Goal: Task Accomplishment & Management: Complete application form

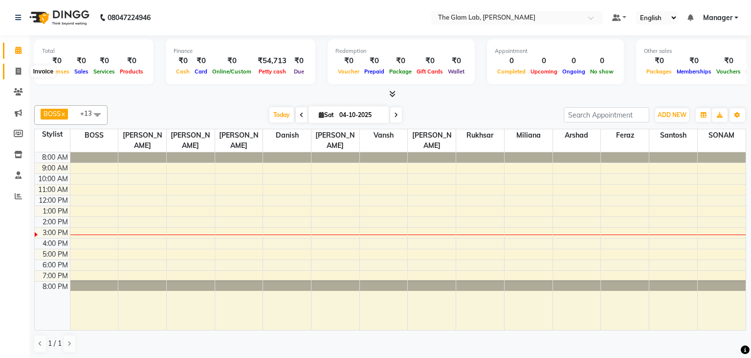
click at [13, 69] on span at bounding box center [18, 71] width 17 height 11
select select "8277"
select select "service"
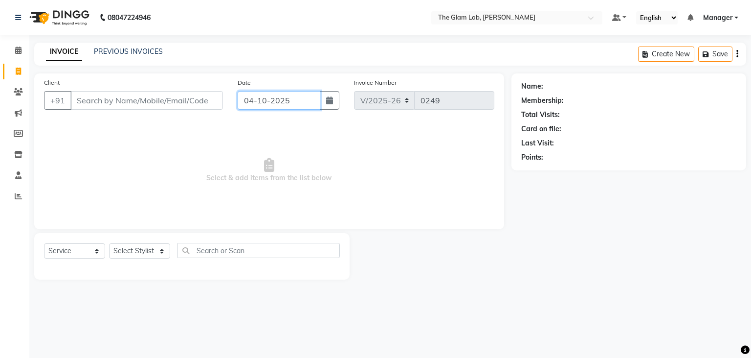
click at [266, 104] on input "04-10-2025" at bounding box center [279, 100] width 83 height 19
select select "10"
select select "2025"
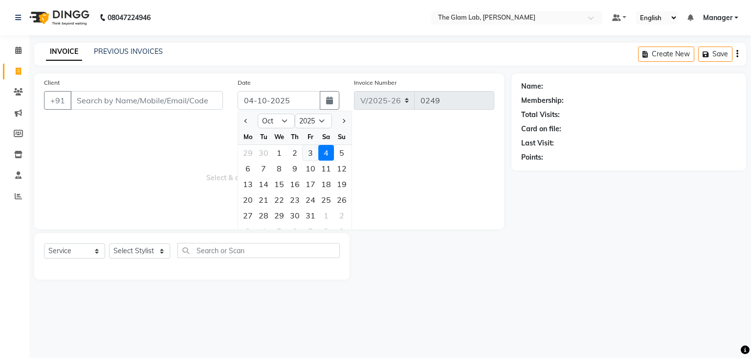
click at [310, 152] on div "3" at bounding box center [311, 153] width 16 height 16
type input "03-10-2025"
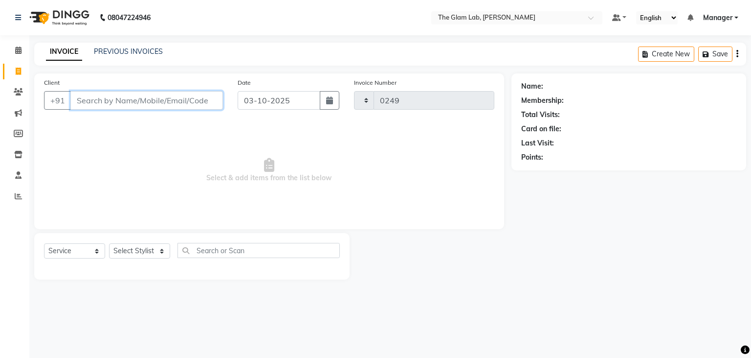
click at [185, 101] on input "Client" at bounding box center [146, 100] width 153 height 19
click at [137, 101] on input "Client" at bounding box center [146, 100] width 153 height 19
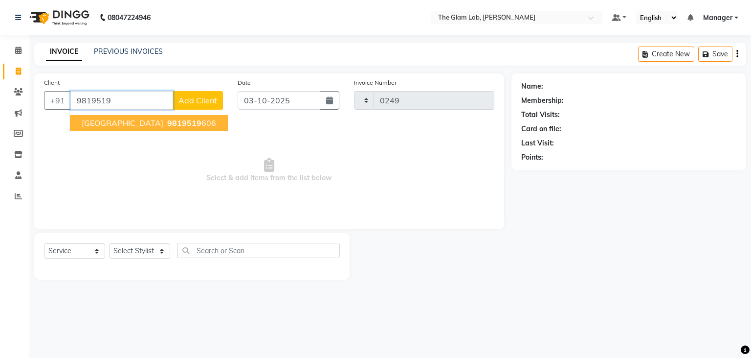
click at [102, 125] on span "[GEOGRAPHIC_DATA]" at bounding box center [123, 123] width 82 height 10
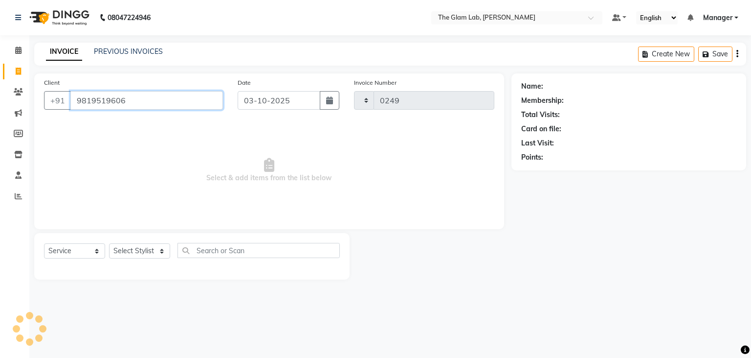
type input "9819519606"
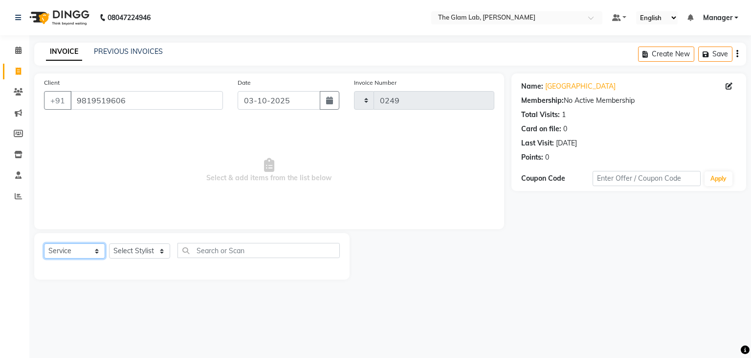
click at [44, 243] on select "Select Service Product Membership Package Voucher Prepaid Gift Card" at bounding box center [74, 250] width 61 height 15
click at [109, 243] on select "Select Stylist [PERSON_NAME] [PERSON_NAME] BOSS Danish Feraz Manager [PERSON_NA…" at bounding box center [139, 250] width 61 height 15
select select "79460"
click option "[PERSON_NAME]" at bounding box center [0, 0] width 0 height 0
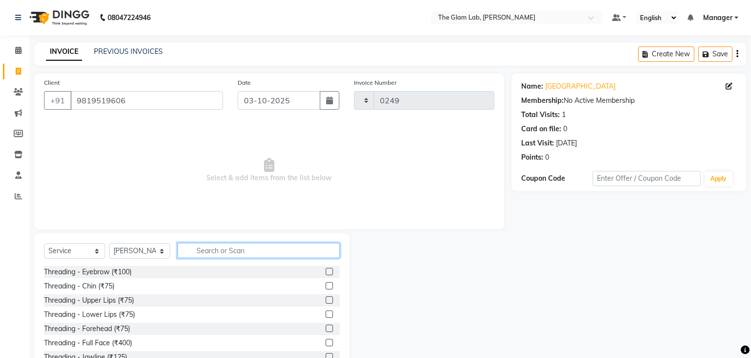
click at [199, 252] on input "text" at bounding box center [259, 250] width 162 height 15
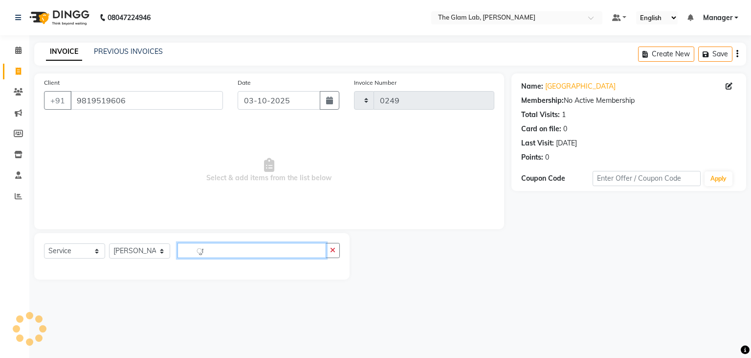
type input "ु"
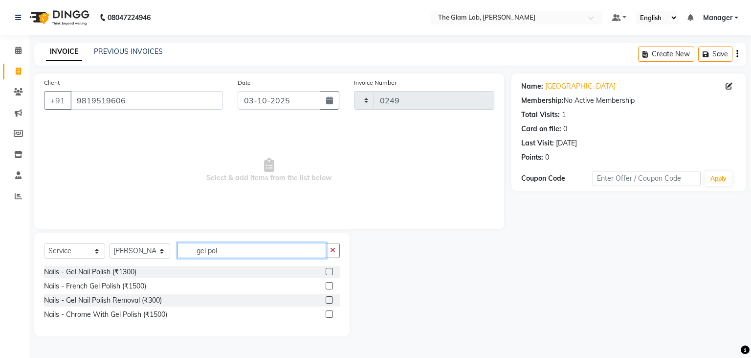
type input "gel pol"
click at [206, 268] on div "Nails - Gel Nail Polish (₹1300)" at bounding box center [192, 272] width 296 height 12
click at [326, 272] on label at bounding box center [329, 271] width 7 height 7
click at [326, 272] on input "checkbox" at bounding box center [329, 272] width 6 height 6
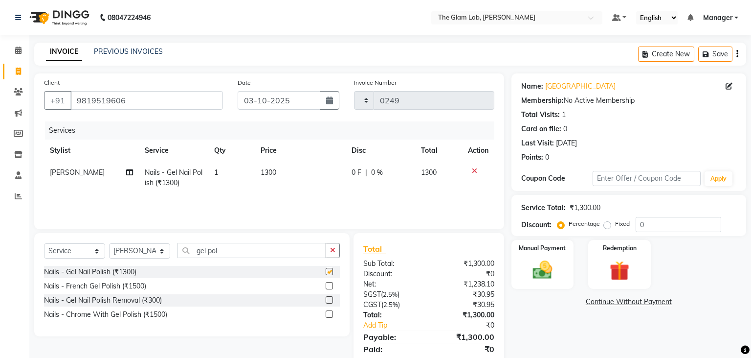
checkbox input "false"
click at [268, 172] on span "1300" at bounding box center [269, 172] width 16 height 9
select select "79460"
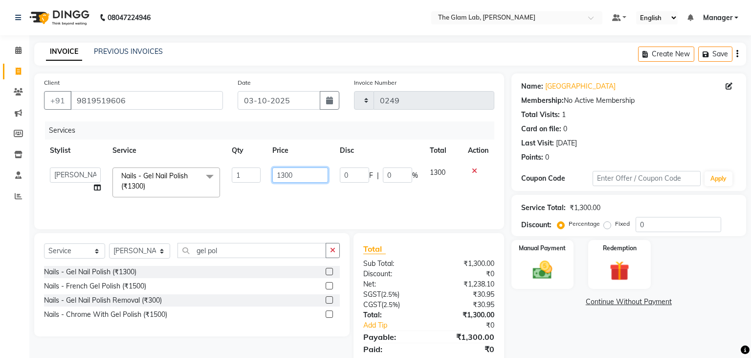
click at [296, 171] on input "1300" at bounding box center [301, 174] width 56 height 15
type input "1"
type input "525"
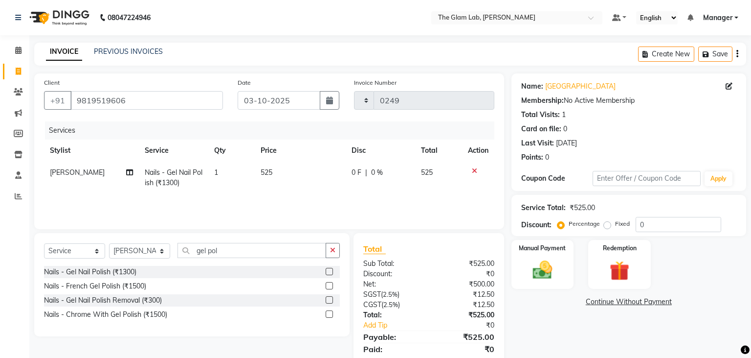
click at [327, 273] on label at bounding box center [329, 271] width 7 height 7
click at [327, 273] on input "checkbox" at bounding box center [329, 272] width 6 height 6
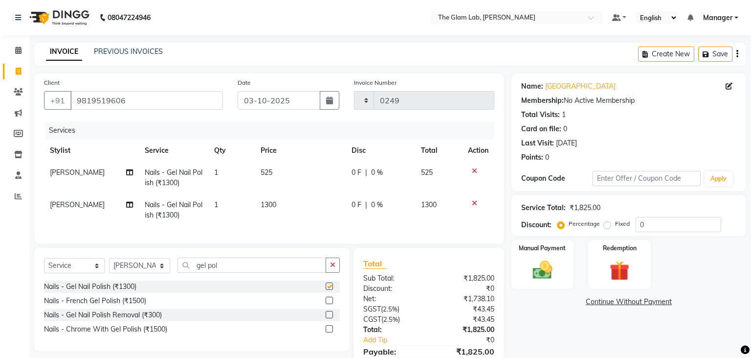
checkbox input "false"
click at [471, 201] on div at bounding box center [478, 203] width 21 height 7
click at [472, 201] on icon at bounding box center [474, 203] width 5 height 7
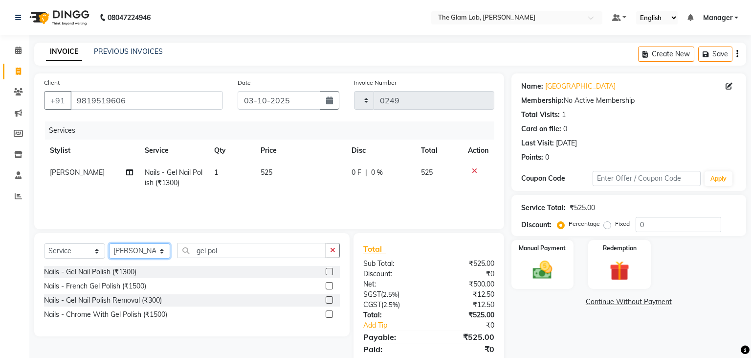
click at [109, 243] on select "Select Stylist [PERSON_NAME] [PERSON_NAME] BOSS Danish Feraz Manager [PERSON_NA…" at bounding box center [139, 250] width 61 height 15
select select "83332"
click option "santosh" at bounding box center [0, 0] width 0 height 0
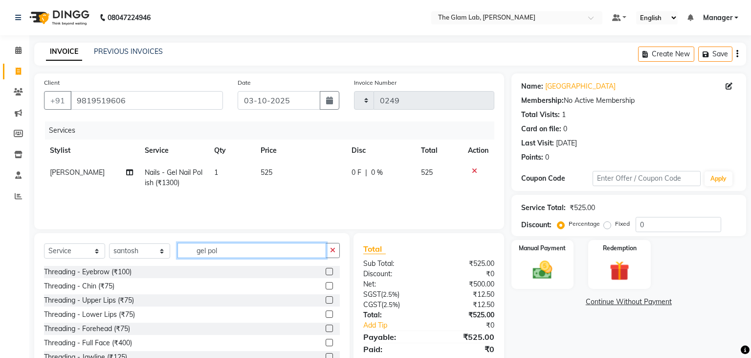
click at [274, 250] on input "gel pol" at bounding box center [252, 250] width 149 height 15
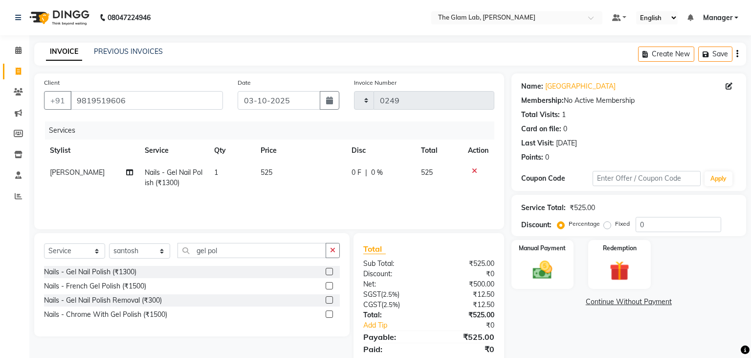
click at [330, 269] on label at bounding box center [329, 271] width 7 height 7
click at [330, 269] on input "checkbox" at bounding box center [329, 272] width 6 height 6
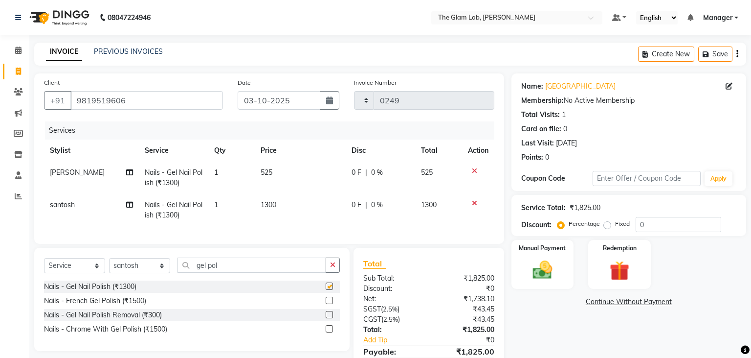
checkbox input "false"
click at [271, 201] on span "1300" at bounding box center [269, 204] width 16 height 9
select select "83332"
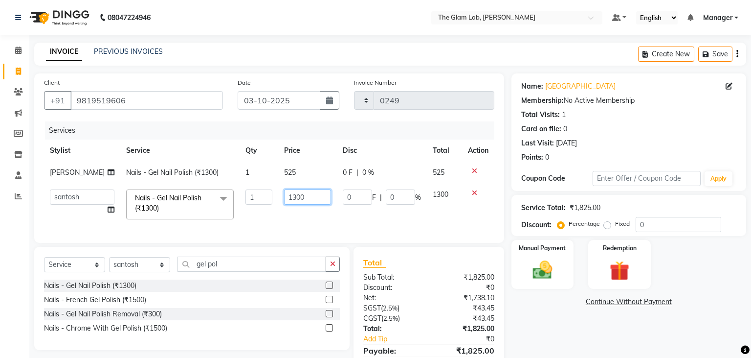
click at [291, 201] on input "1300" at bounding box center [307, 196] width 47 height 15
click at [294, 202] on input "1300" at bounding box center [307, 196] width 47 height 15
type input "1"
type input "525"
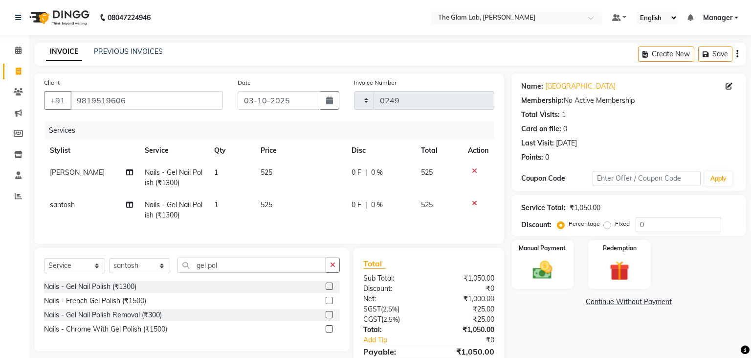
click at [344, 216] on tr "santosh Nails - Gel Nail Polish (₹1300) 1 525 0 F | 0 % 525" at bounding box center [269, 210] width 451 height 32
click at [560, 263] on div "Manual Payment" at bounding box center [542, 264] width 65 height 51
click at [602, 305] on span "PayTM" at bounding box center [594, 301] width 23 height 11
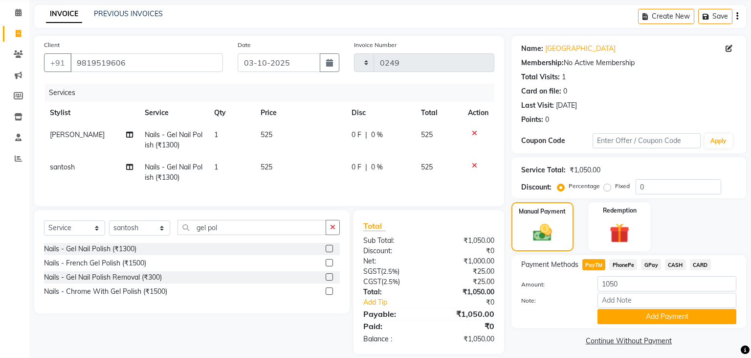
scroll to position [48, 0]
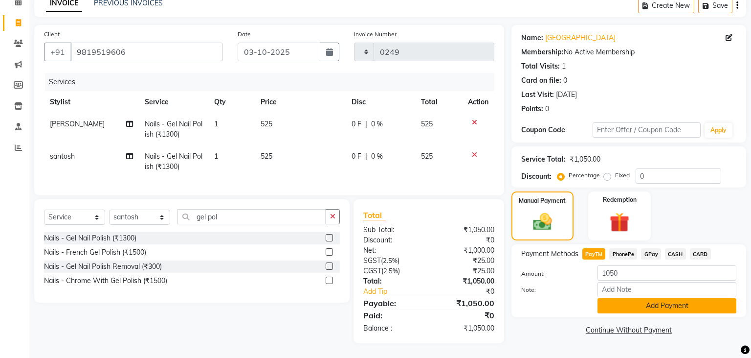
click at [639, 304] on button "Add Payment" at bounding box center [667, 305] width 139 height 15
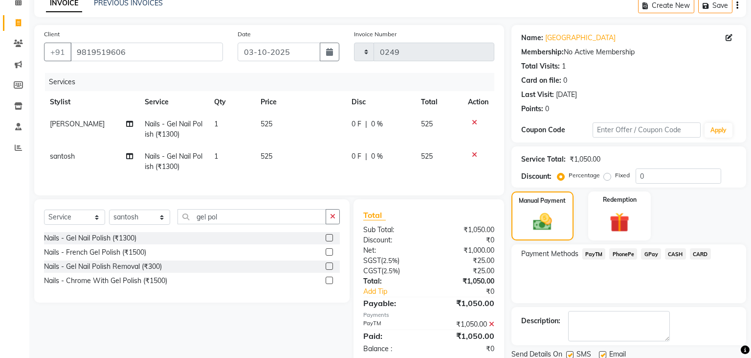
scroll to position [83, 0]
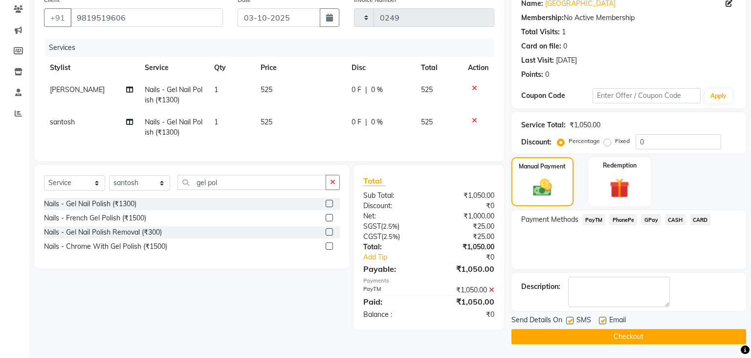
click at [573, 318] on label at bounding box center [570, 320] width 7 height 7
click at [573, 318] on input "checkbox" at bounding box center [570, 321] width 6 height 6
checkbox input "false"
click at [602, 317] on label at bounding box center [602, 320] width 7 height 7
click at [602, 318] on input "checkbox" at bounding box center [602, 321] width 6 height 6
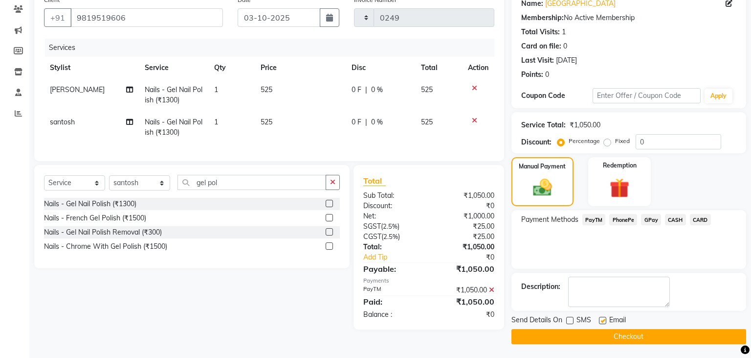
checkbox input "false"
click at [590, 335] on button "Checkout" at bounding box center [629, 336] width 235 height 15
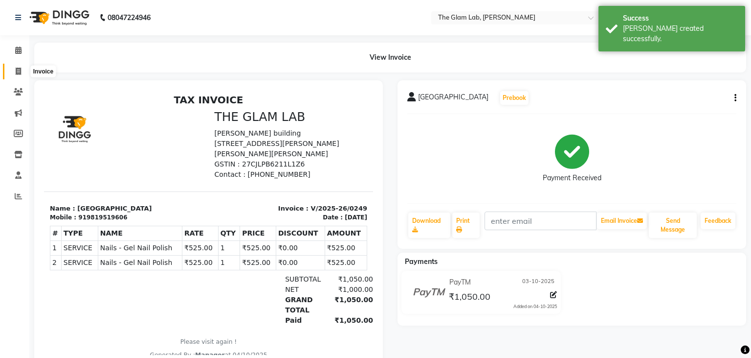
click at [19, 68] on icon at bounding box center [18, 71] width 5 height 7
select select "8277"
select select "service"
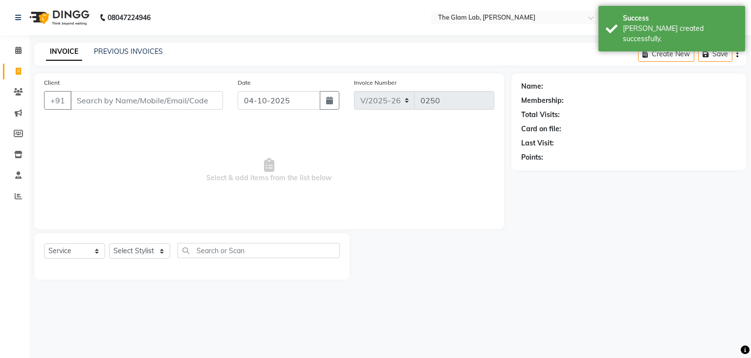
click at [131, 101] on input "Client" at bounding box center [146, 100] width 153 height 19
click at [105, 103] on input "Client" at bounding box center [146, 100] width 153 height 19
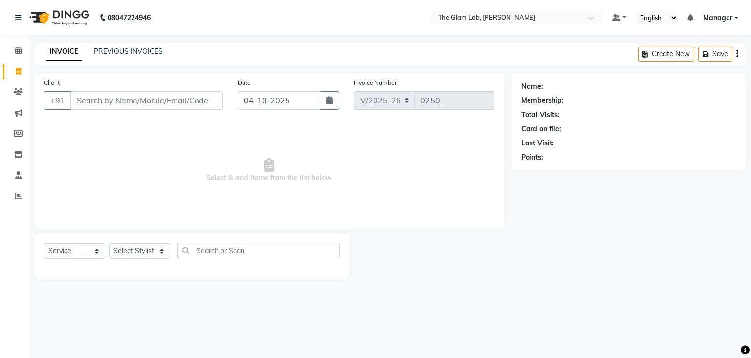
click at [91, 103] on input "Client" at bounding box center [146, 100] width 153 height 19
type input "[PERSON_NAME]"
click at [189, 99] on span "Add Client" at bounding box center [198, 100] width 39 height 10
select select "22"
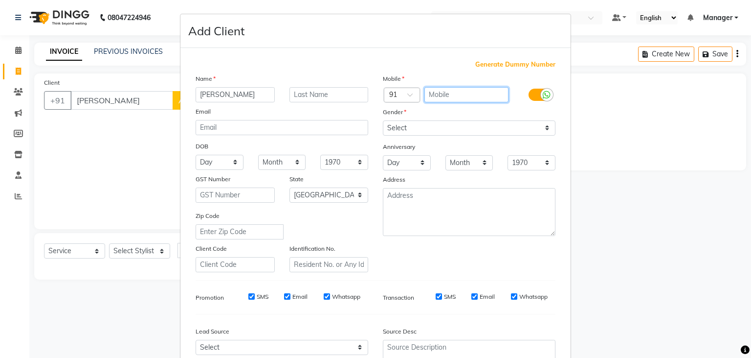
click at [453, 96] on input "text" at bounding box center [467, 94] width 85 height 15
click at [121, 128] on ngb-modal-window "Add Client Generate Dummy Number Name [PERSON_NAME] Email DOB Day 01 02 03 04 0…" at bounding box center [375, 179] width 751 height 358
click at [168, 159] on ngb-modal-window "Add Client Generate Dummy Number Name [PERSON_NAME] Email DOB Day 01 02 03 04 0…" at bounding box center [375, 179] width 751 height 358
click at [124, 267] on ngb-modal-window "Add Client Generate Dummy Number Name [PERSON_NAME] Email DOB Day 01 02 03 04 0…" at bounding box center [375, 179] width 751 height 358
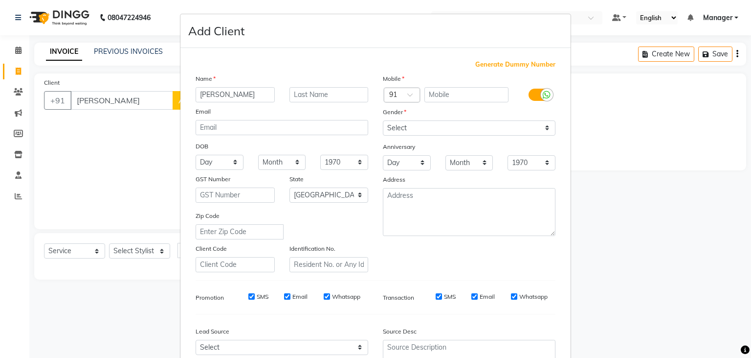
click at [653, 296] on ngb-modal-window "Add Client Generate Dummy Number Name [PERSON_NAME] Email DOB Day 01 02 03 04 0…" at bounding box center [375, 179] width 751 height 358
click at [49, 112] on ngb-modal-window "Add Client Generate Dummy Number Name [PERSON_NAME] Email DOB Day 01 02 03 04 0…" at bounding box center [375, 179] width 751 height 358
click at [21, 40] on ngb-modal-window "Add Client Generate Dummy Number Name [PERSON_NAME] Email DOB Day 01 02 03 04 0…" at bounding box center [375, 179] width 751 height 358
click at [20, 55] on ngb-modal-window "Add Client Generate Dummy Number Name [PERSON_NAME] Email DOB Day 01 02 03 04 0…" at bounding box center [375, 179] width 751 height 358
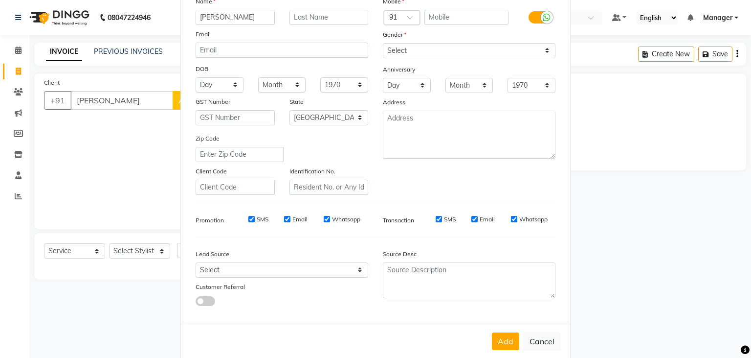
scroll to position [96, 0]
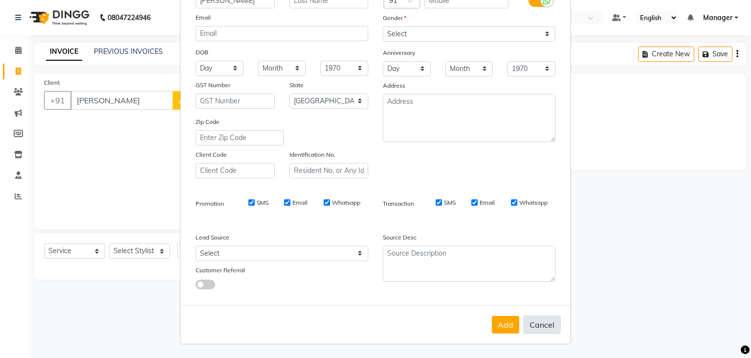
click at [550, 325] on button "Cancel" at bounding box center [542, 324] width 38 height 19
select select
select select "null"
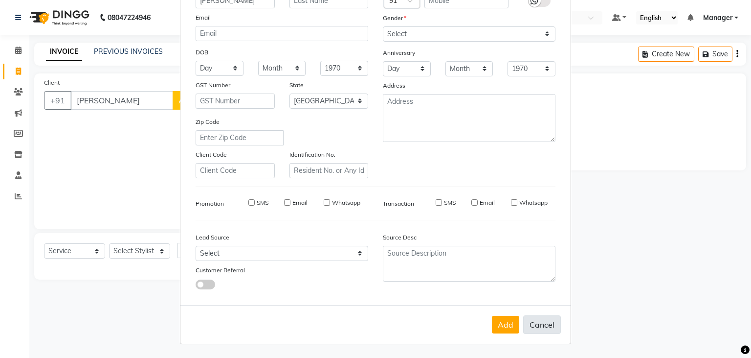
select select
checkbox input "false"
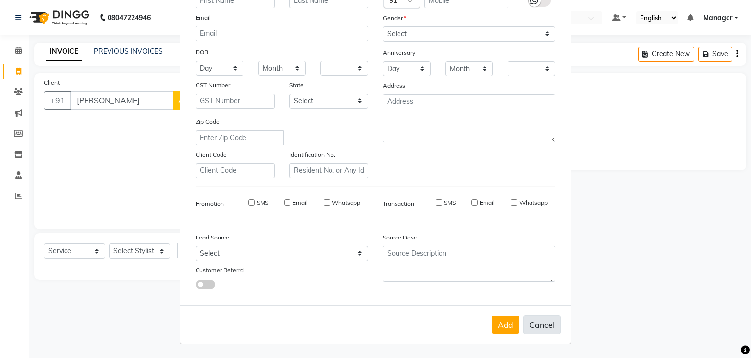
checkbox input "false"
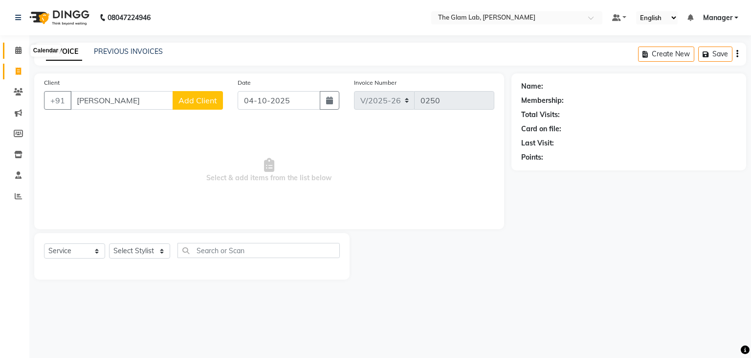
click at [23, 56] on span at bounding box center [18, 50] width 17 height 11
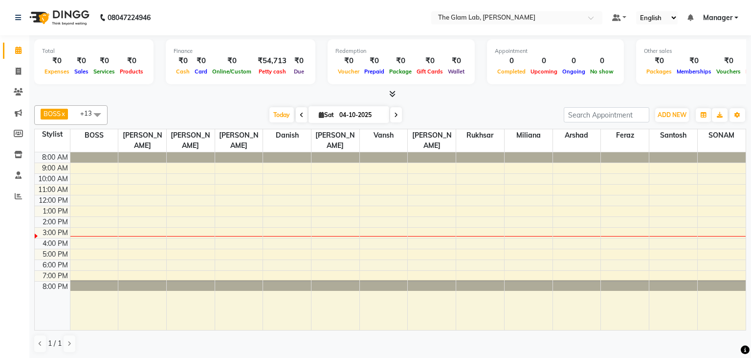
click at [300, 114] on icon at bounding box center [302, 115] width 4 height 6
type input "03-10-2025"
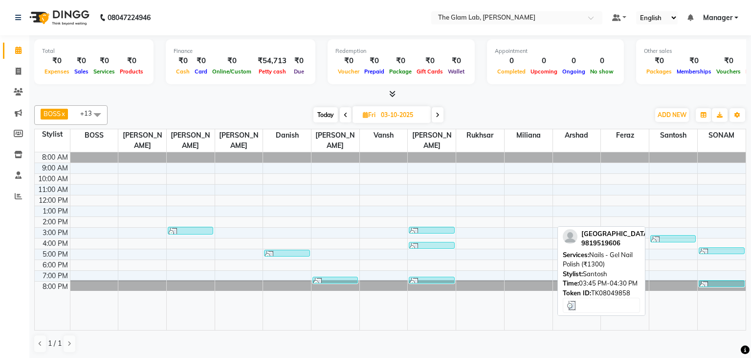
click at [658, 236] on img at bounding box center [657, 241] width 10 height 10
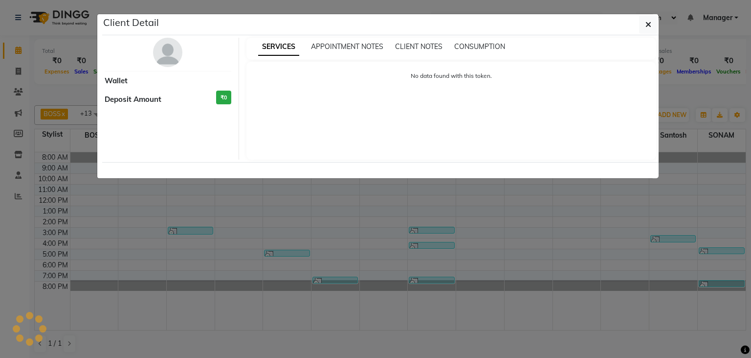
select select "3"
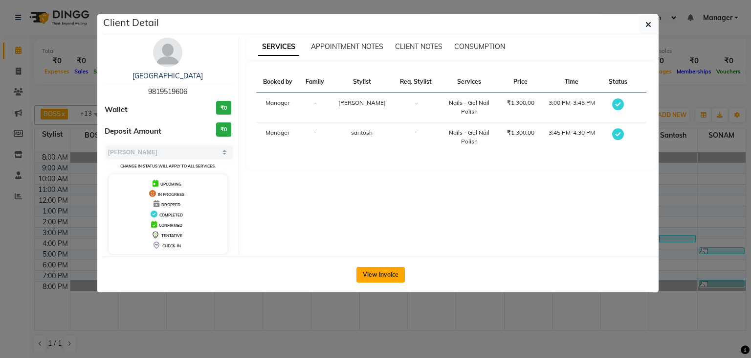
click at [400, 268] on button "View Invoice" at bounding box center [381, 275] width 48 height 16
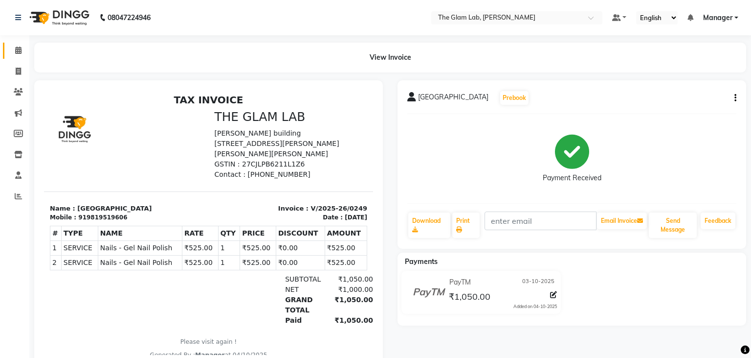
scroll to position [23, 0]
